Goal: Task Accomplishment & Management: Manage account settings

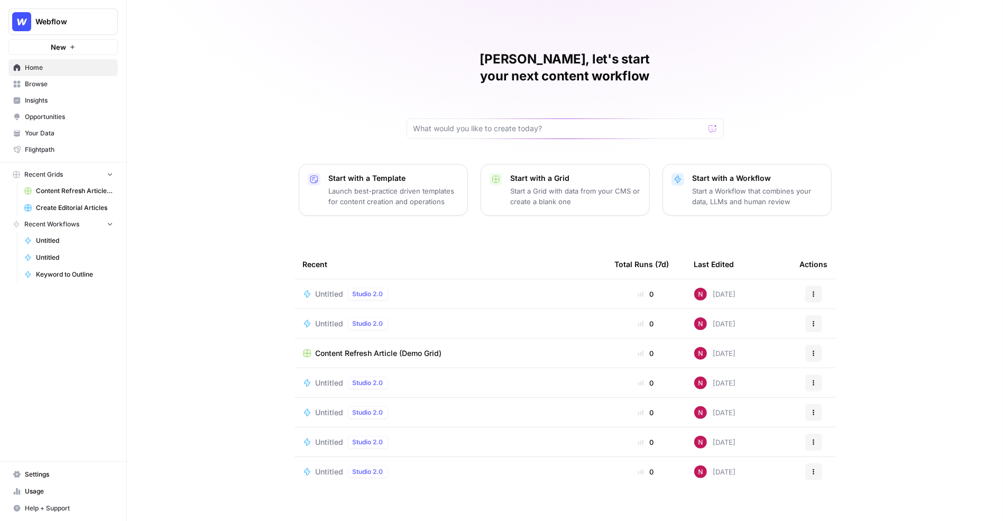
click at [81, 15] on button "Webflow" at bounding box center [62, 21] width 109 height 26
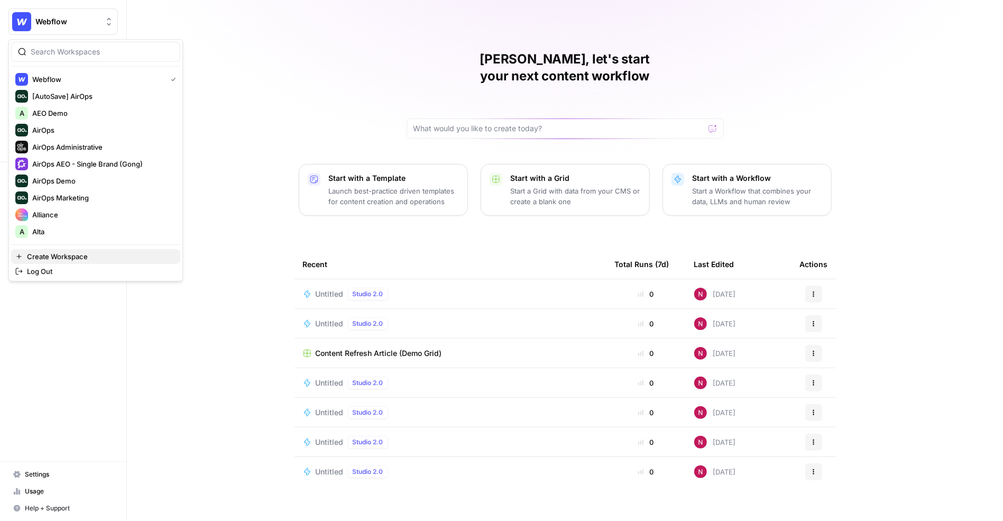
click at [66, 254] on span "Create Workspace" at bounding box center [99, 256] width 145 height 11
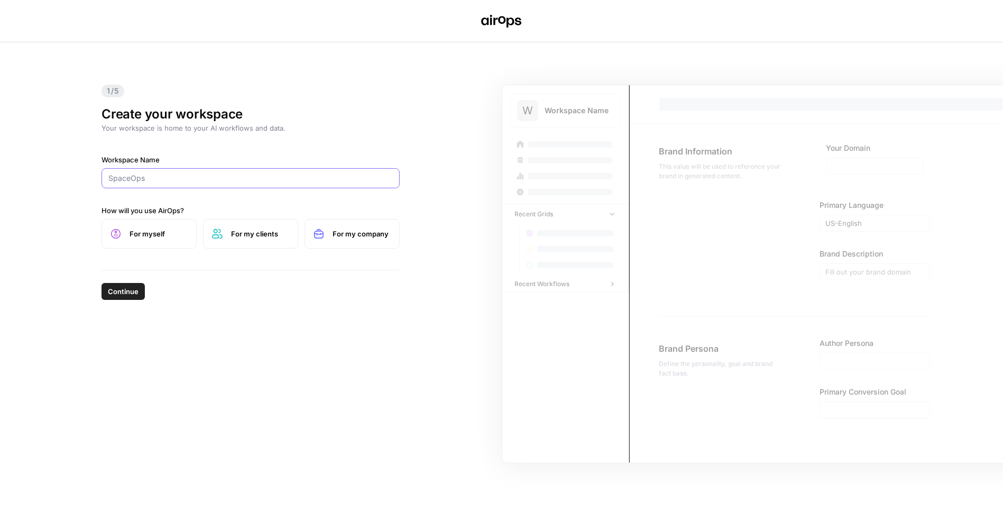
click at [178, 173] on input "Workspace Name" at bounding box center [250, 178] width 285 height 11
type input "I"
type input "Udemy"
click at [163, 235] on span "For myself" at bounding box center [159, 233] width 58 height 11
click at [379, 248] on div "1/5 Create your workspace Your workspace is home to your AI workflows and data.…" at bounding box center [250, 155] width 315 height 227
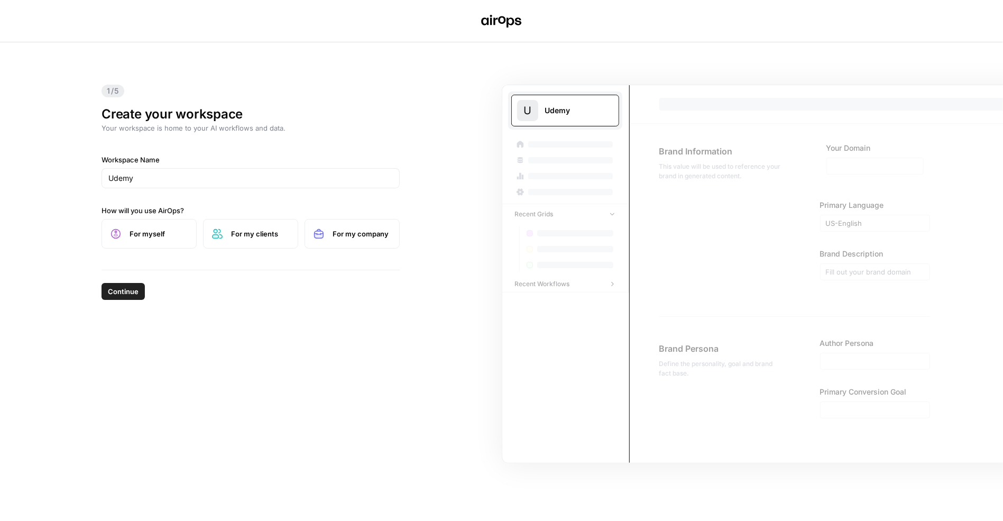
click at [337, 231] on span "For my company" at bounding box center [362, 233] width 58 height 11
click at [127, 291] on span "Continue" at bounding box center [123, 291] width 31 height 11
